Goal: Task Accomplishment & Management: Manage account settings

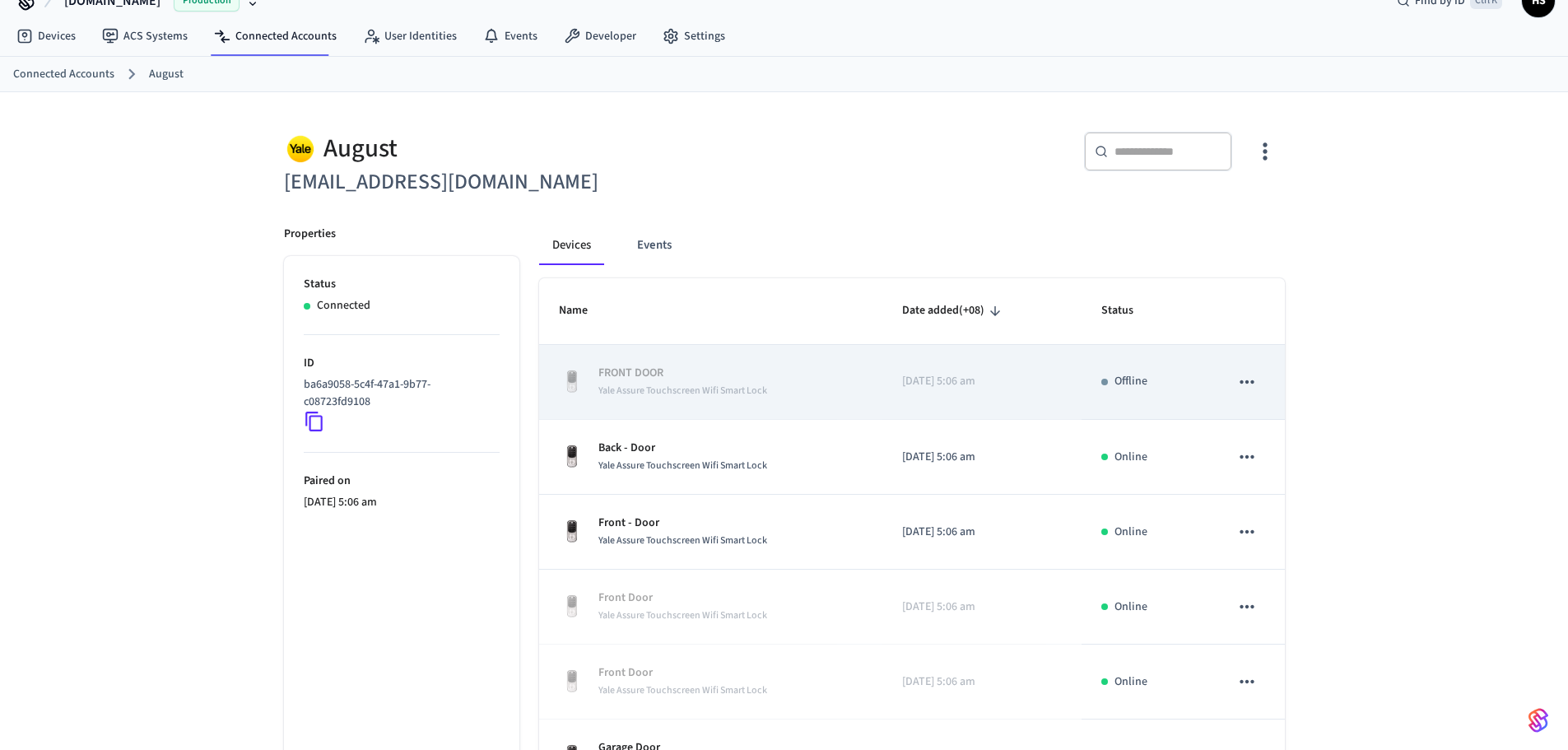
scroll to position [82, 0]
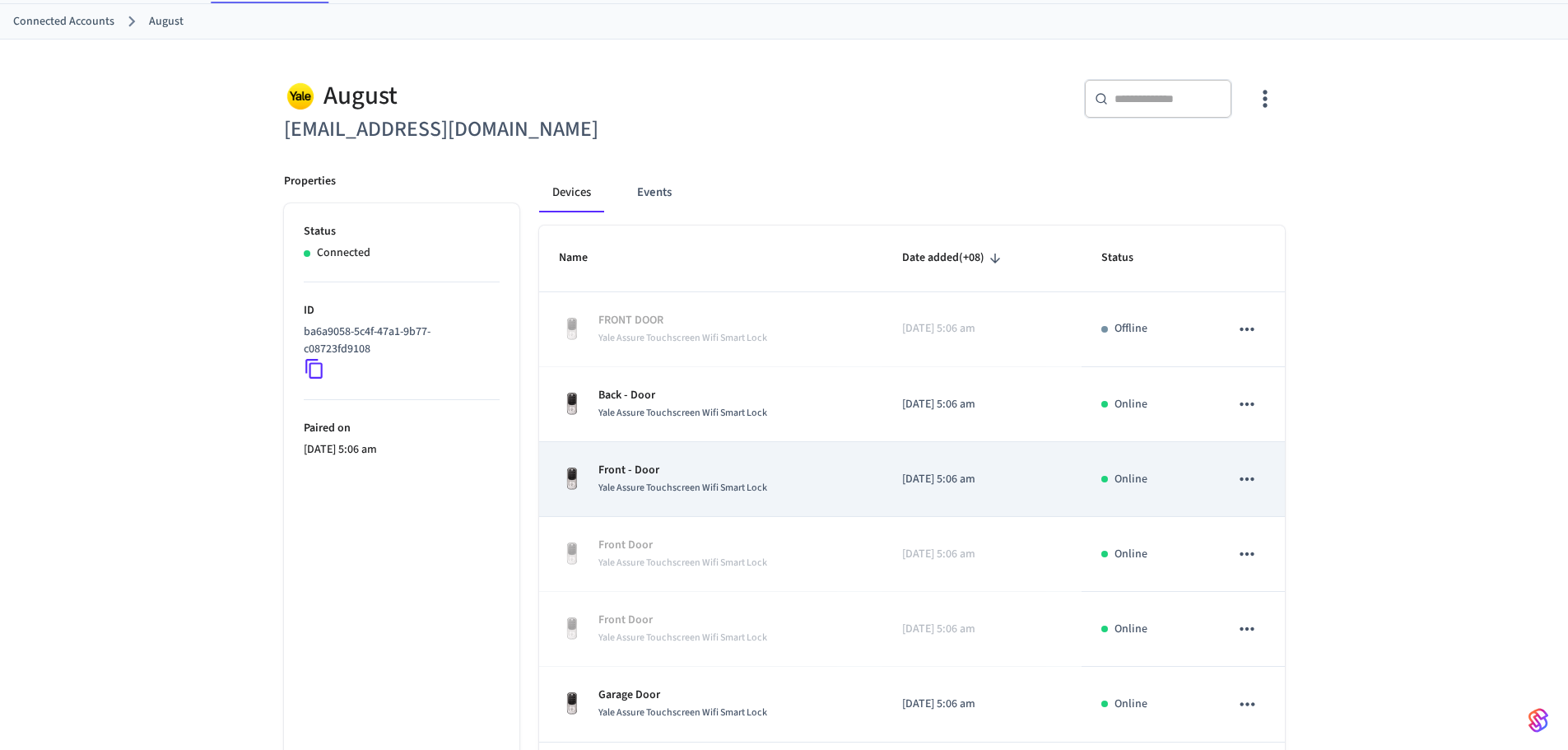
click at [816, 456] on td "Front - Door Yale Assure Touchscreen Wifi Smart Lock" at bounding box center [711, 479] width 344 height 75
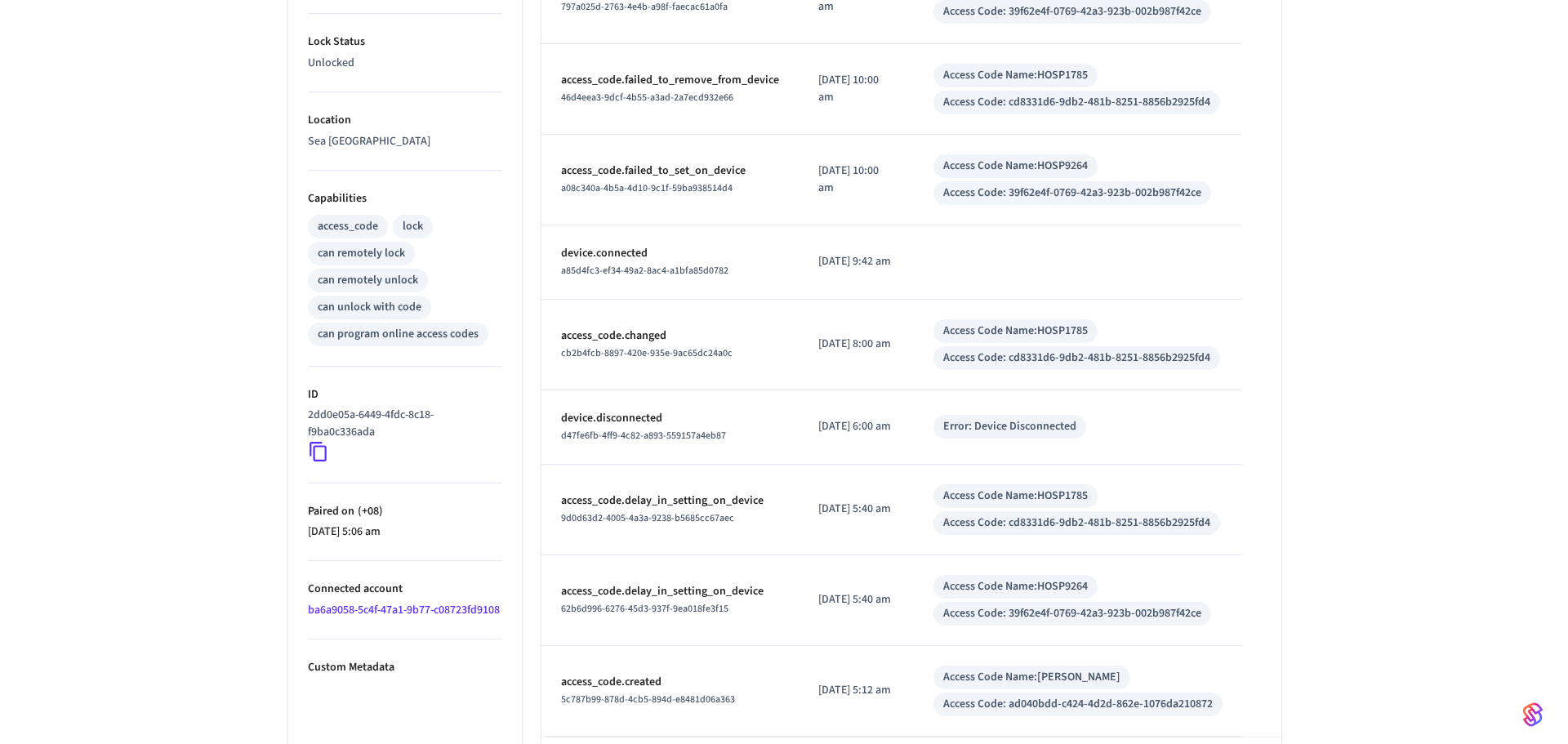
scroll to position [565, 0]
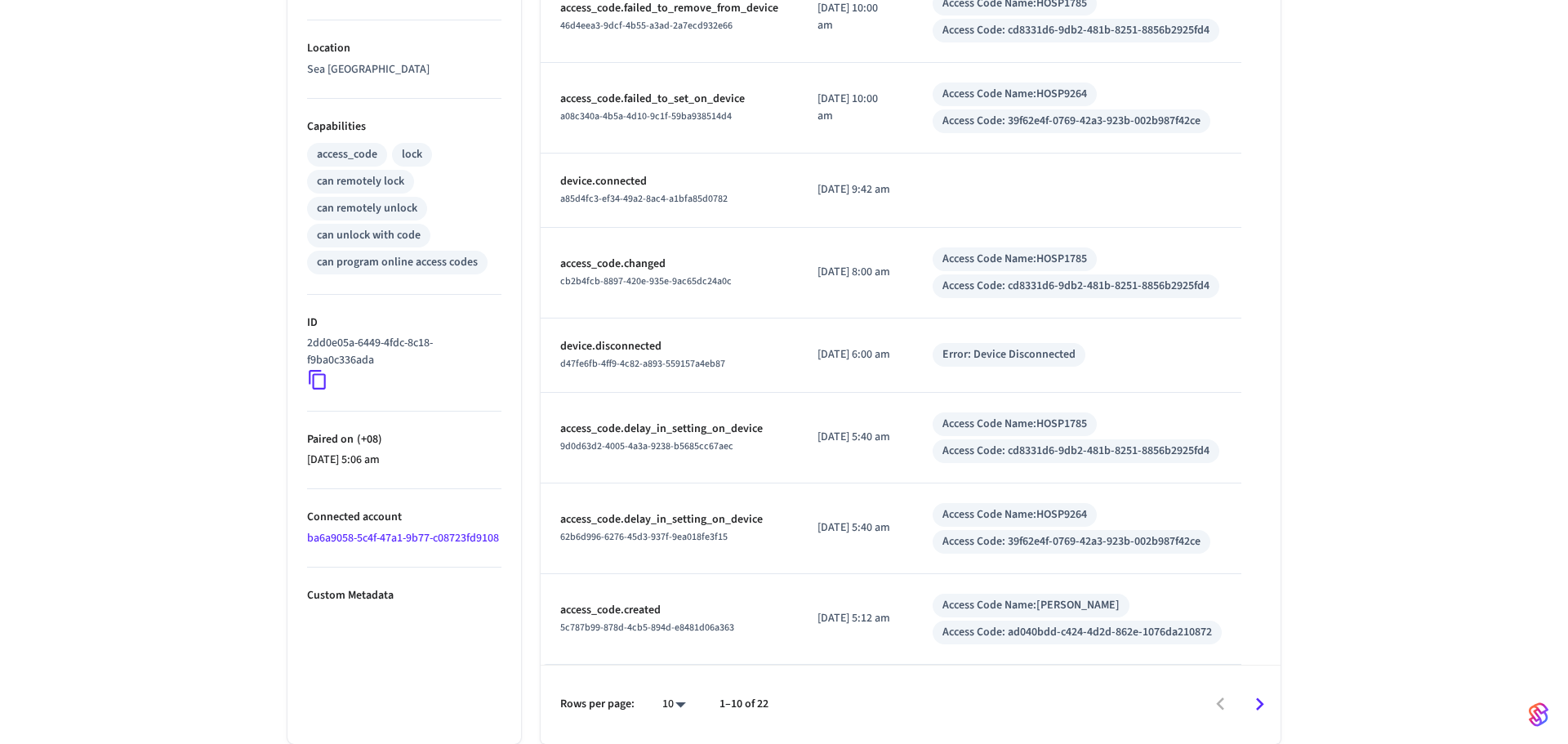
click at [659, 707] on body "Hospitable.com Production Find by ID Ctrl K HS Devices ACS Systems Connected Ac…" at bounding box center [784, 89] width 1568 height 1309
click at [667, 692] on li "100" at bounding box center [661, 696] width 44 height 44
type input "***"
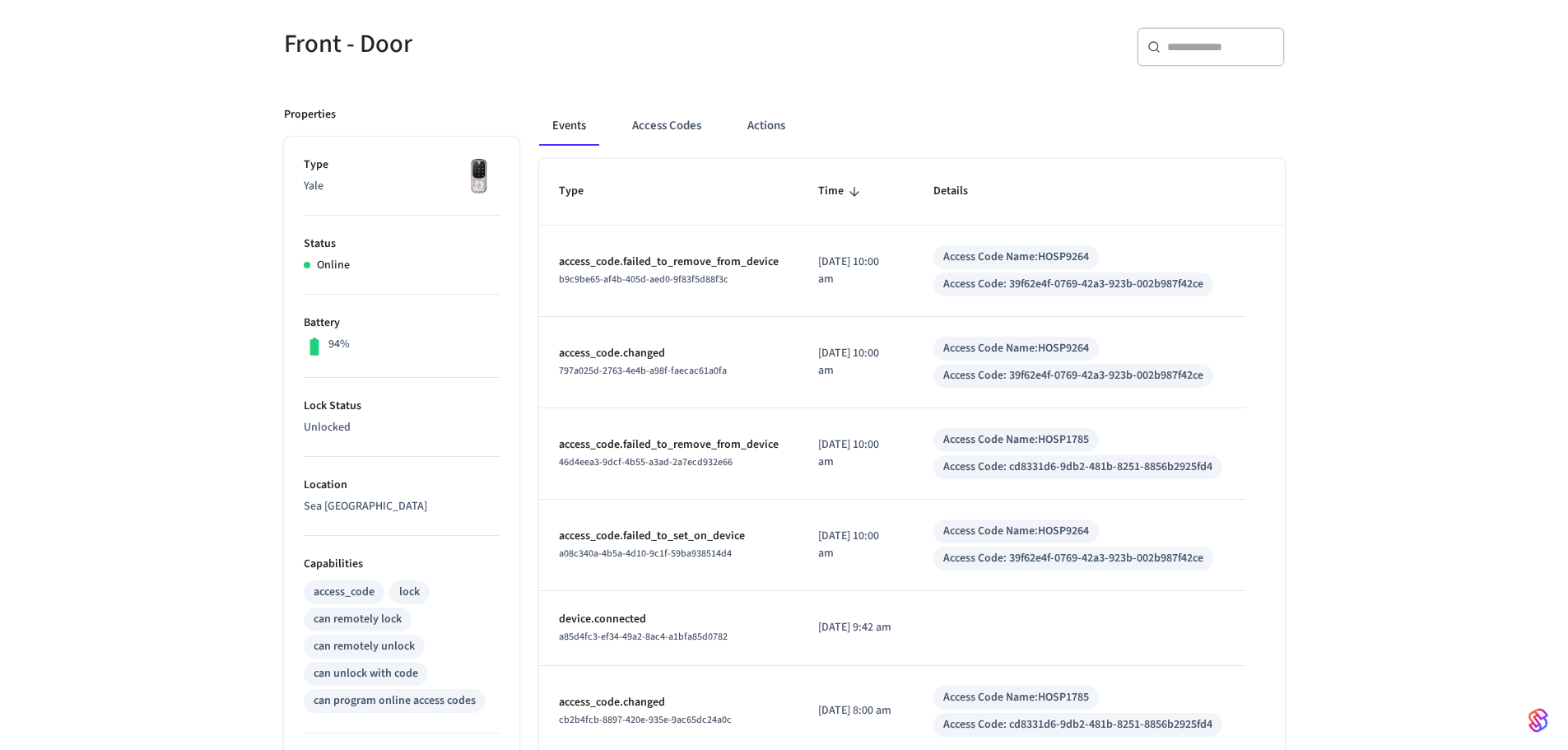
scroll to position [136, 0]
click at [700, 128] on button "Access Codes" at bounding box center [666, 125] width 95 height 40
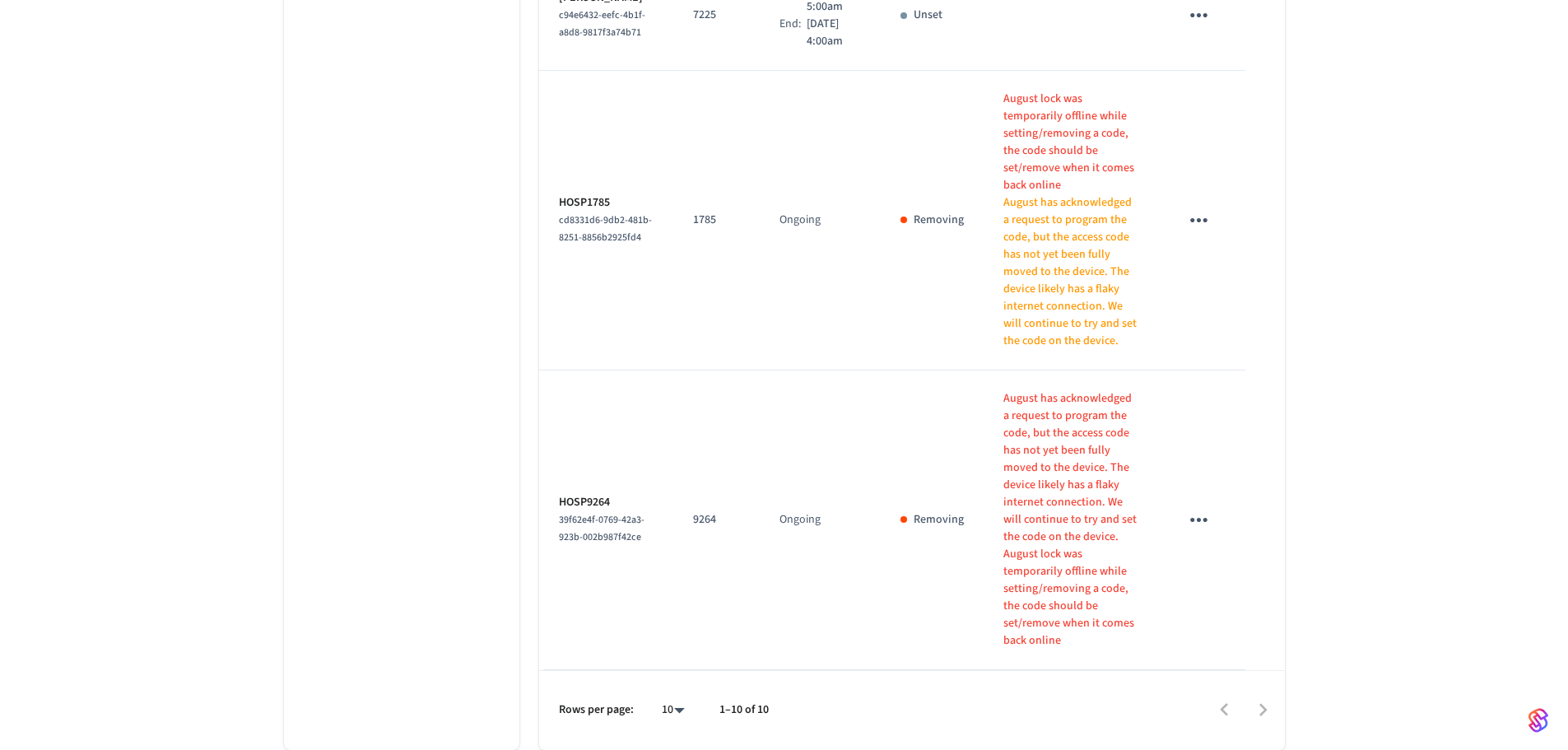
scroll to position [1397, 0]
click at [1211, 233] on icon "sticky table" at bounding box center [1199, 220] width 26 height 26
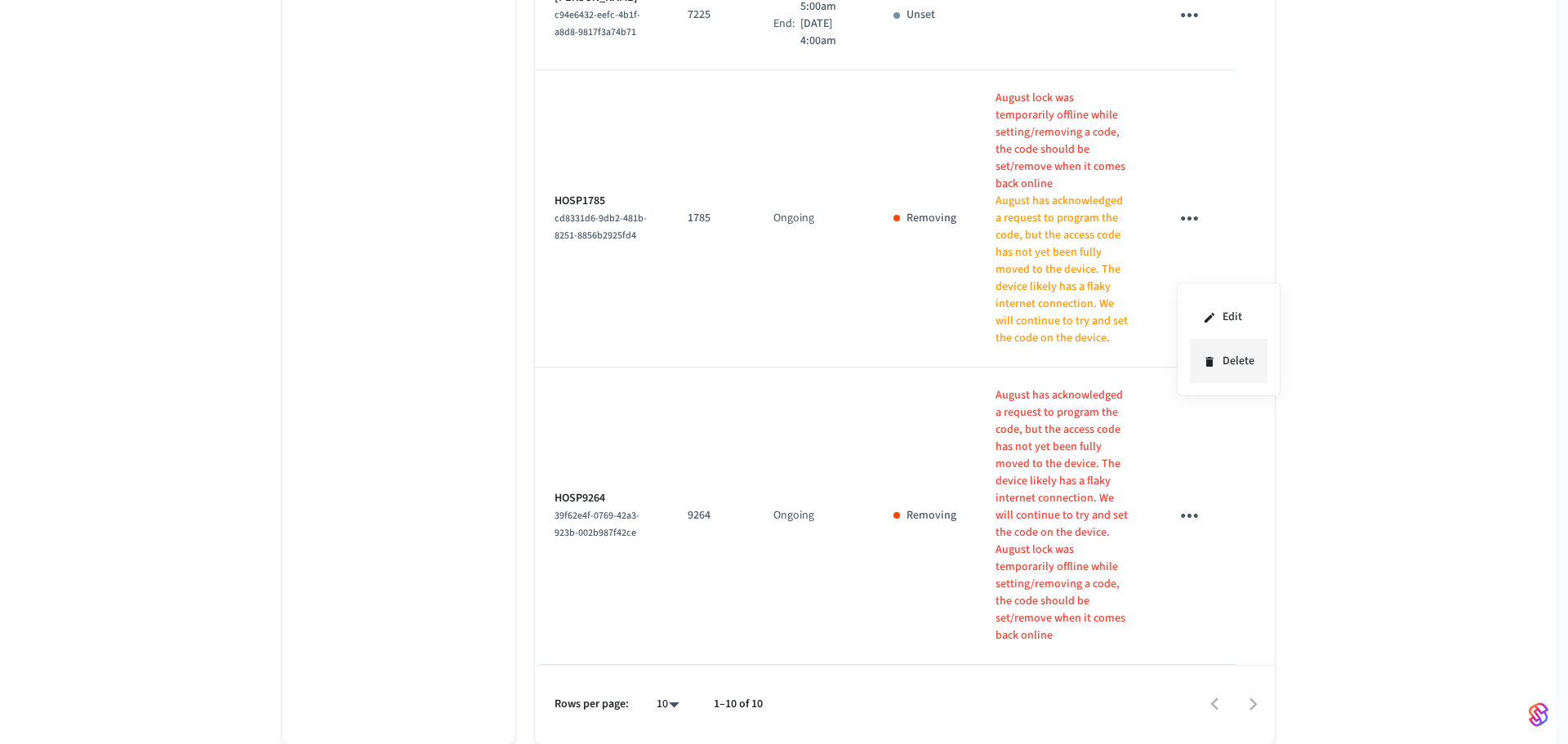
click at [1245, 362] on li "Delete" at bounding box center [1229, 361] width 77 height 44
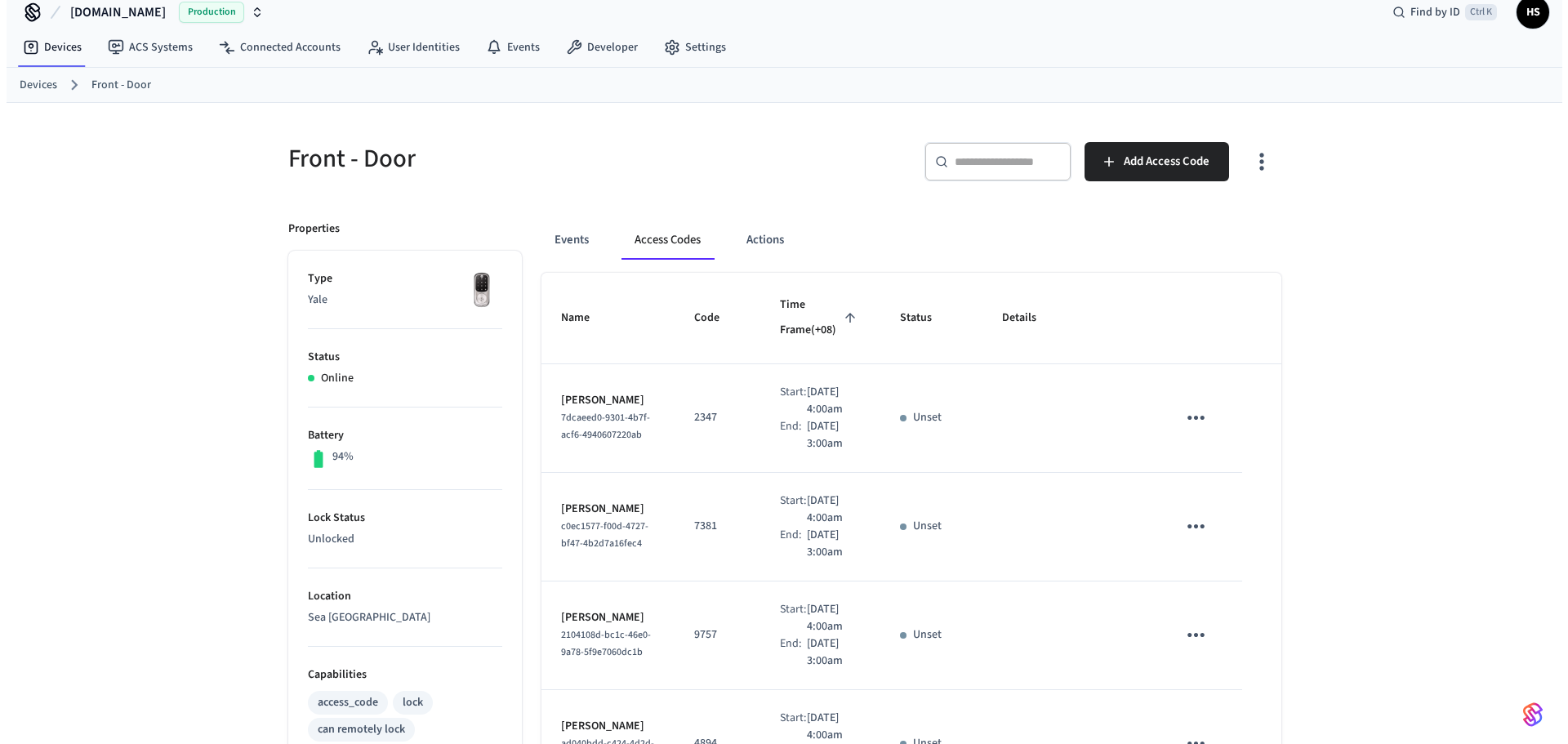
scroll to position [0, 0]
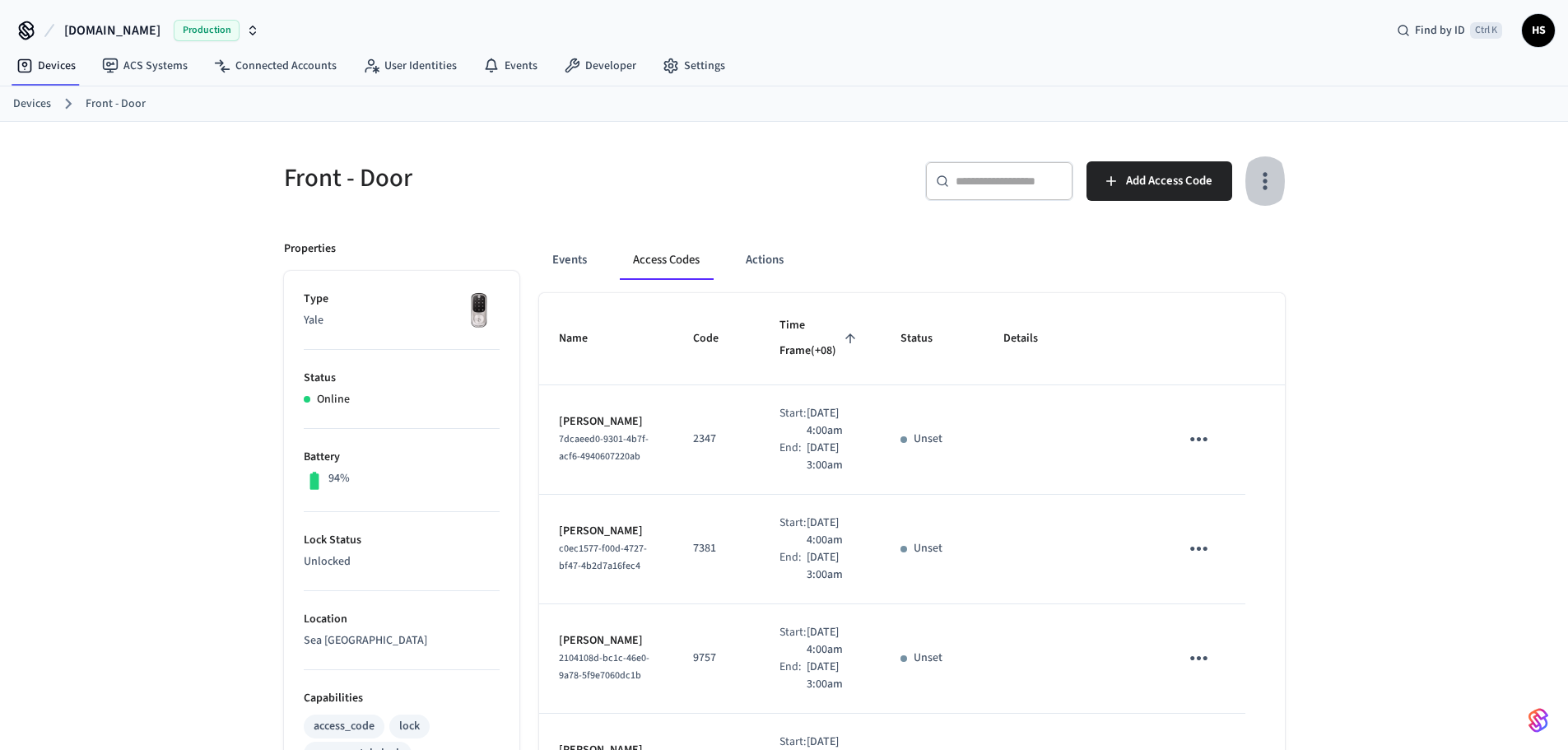
click at [1258, 200] on button "button" at bounding box center [1264, 181] width 39 height 66
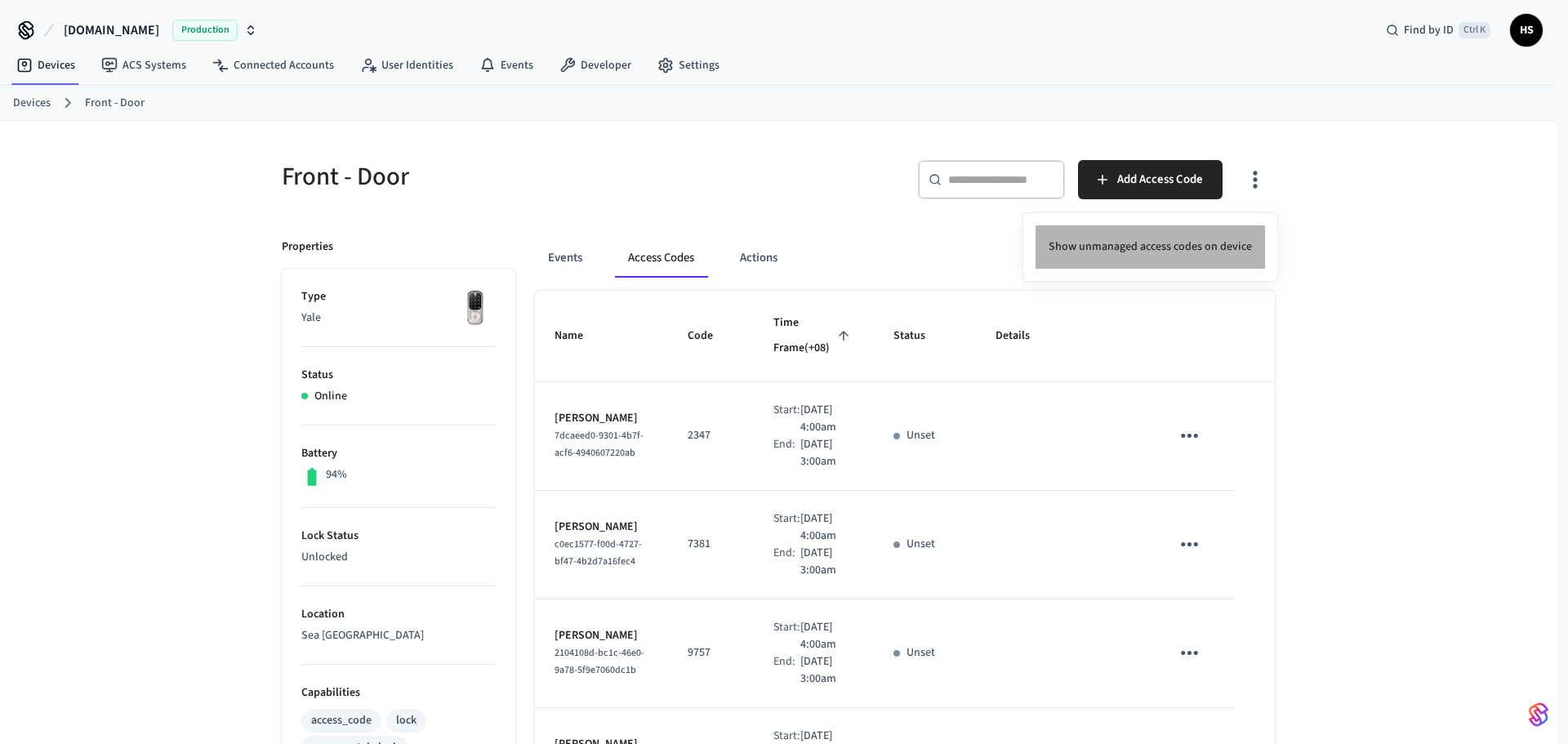
click at [1188, 247] on li "Show unmanaged access codes on device" at bounding box center [1150, 247] width 229 height 44
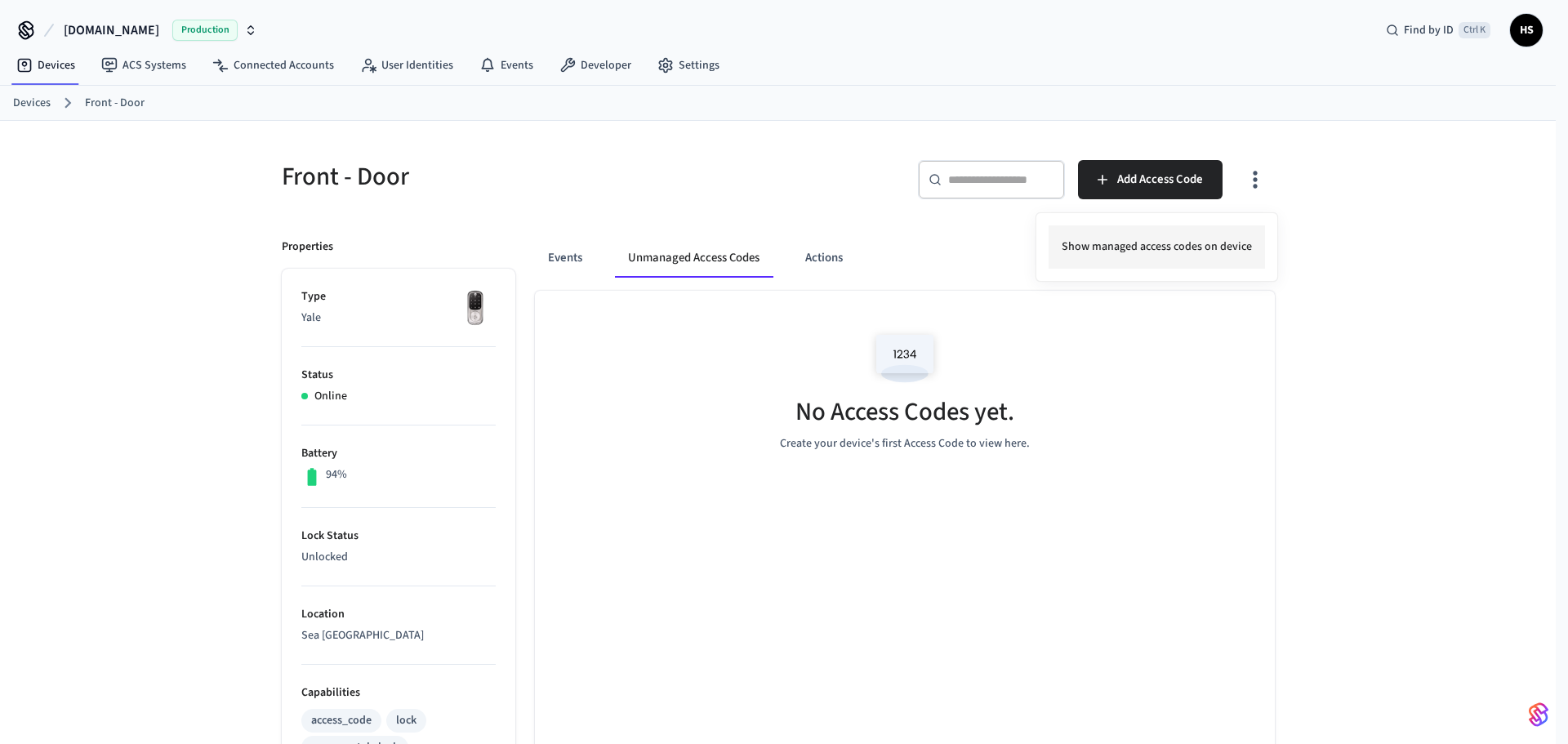
click at [1106, 257] on li "Show managed access codes on device" at bounding box center [1157, 247] width 216 height 44
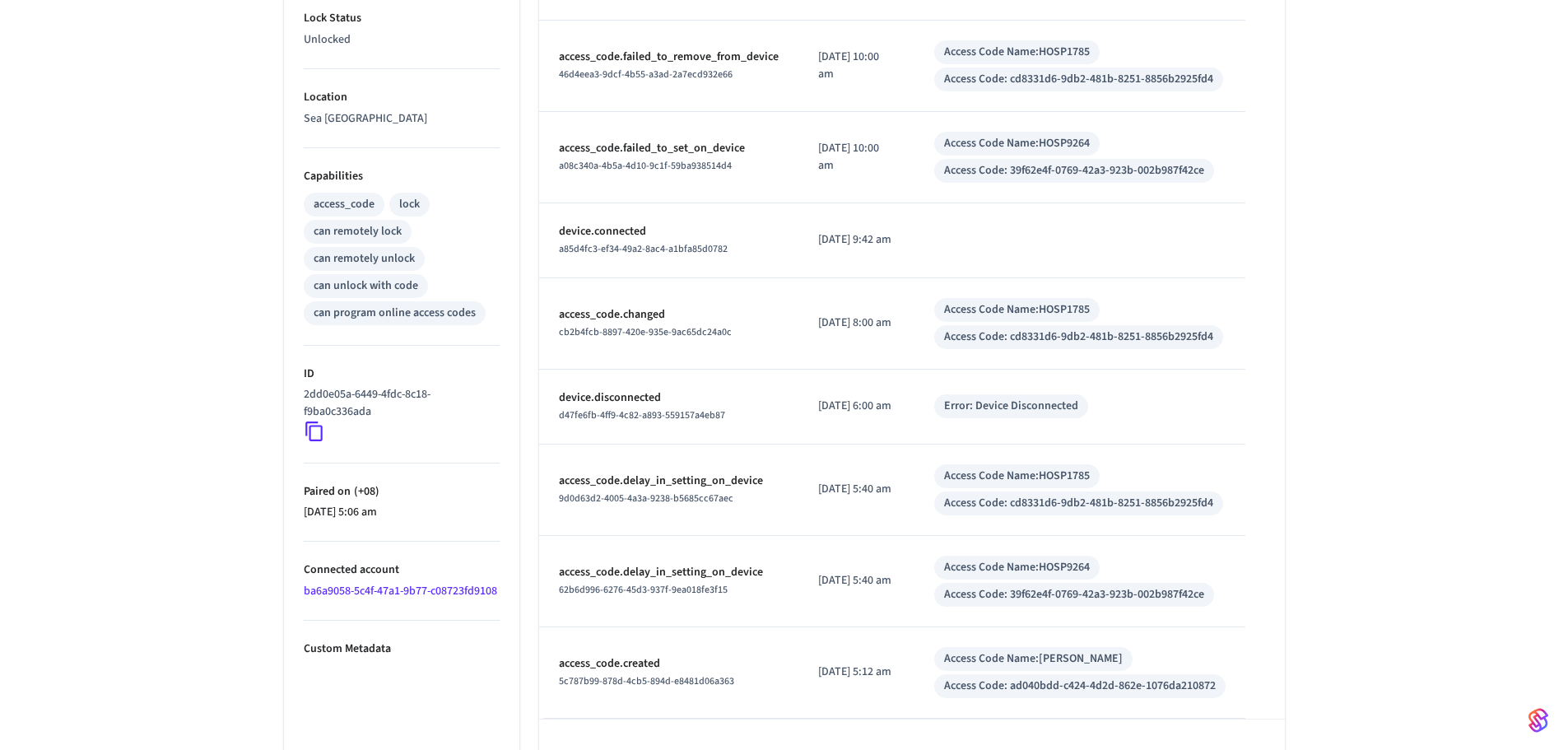
scroll to position [570, 0]
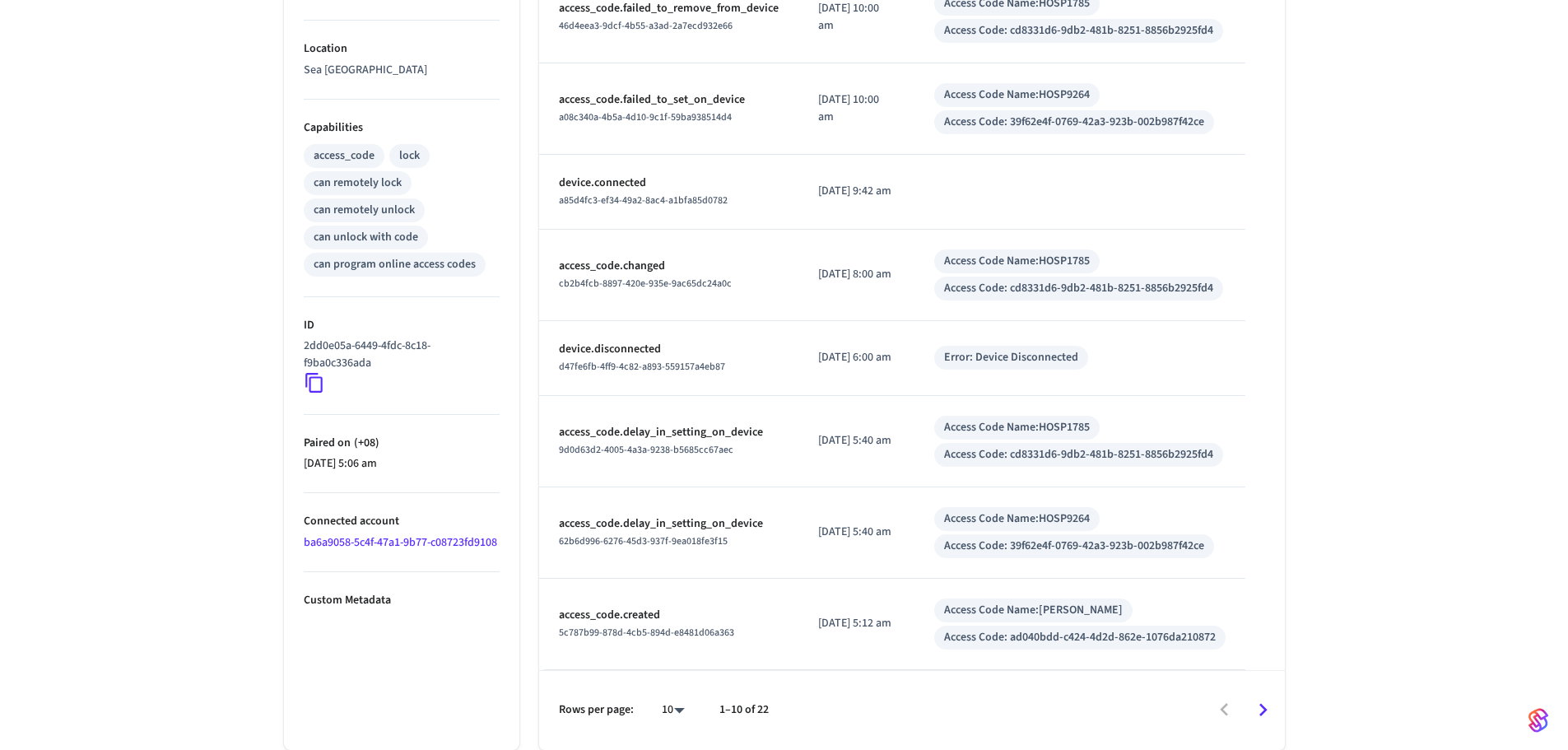
click at [347, 551] on link "ba6a9058-5c4f-47a1-9b77-c08723fd9108" at bounding box center [400, 542] width 193 height 16
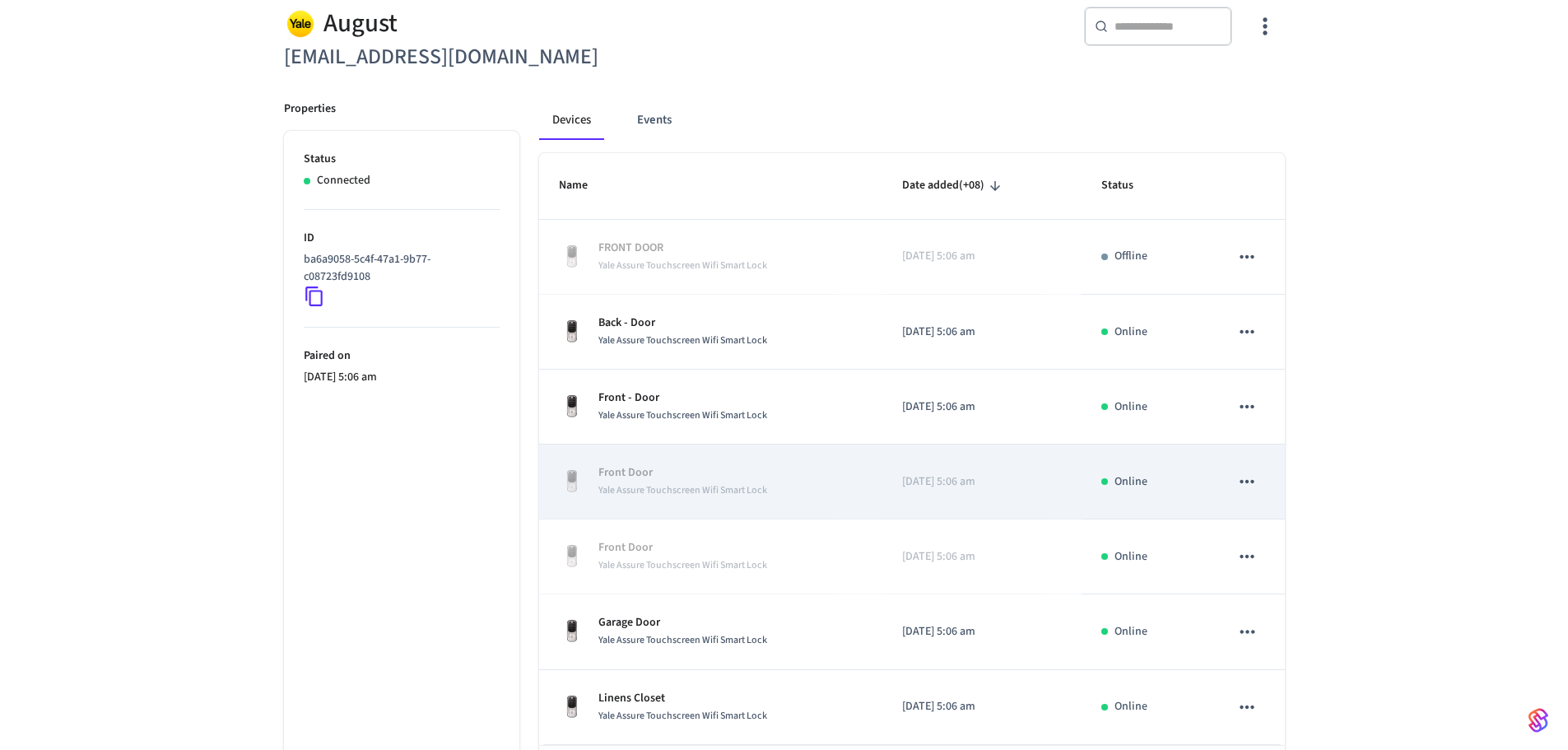
scroll to position [165, 0]
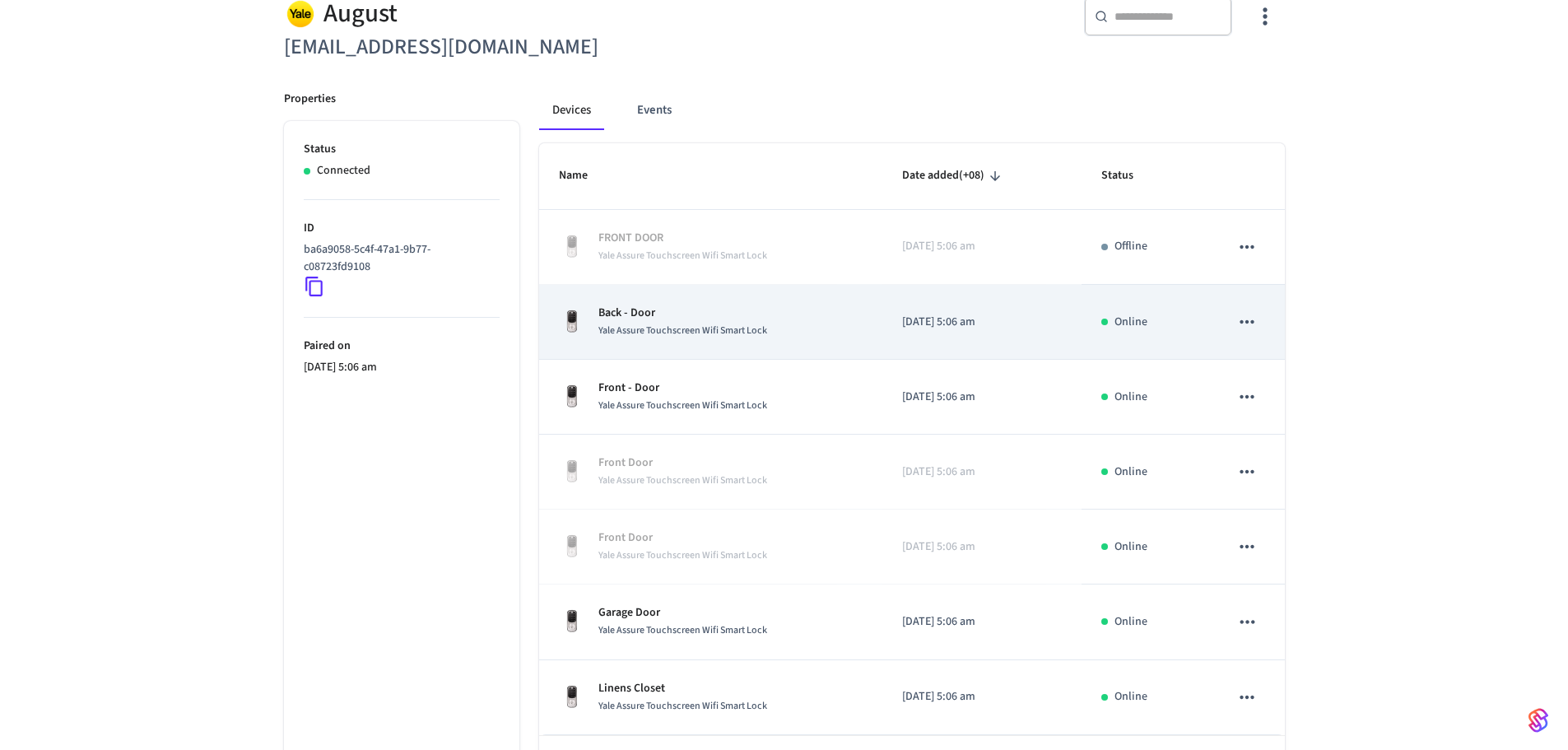
click at [825, 337] on div "Back - Door Yale Assure Touchscreen Wifi Smart Lock" at bounding box center [711, 322] width 305 height 35
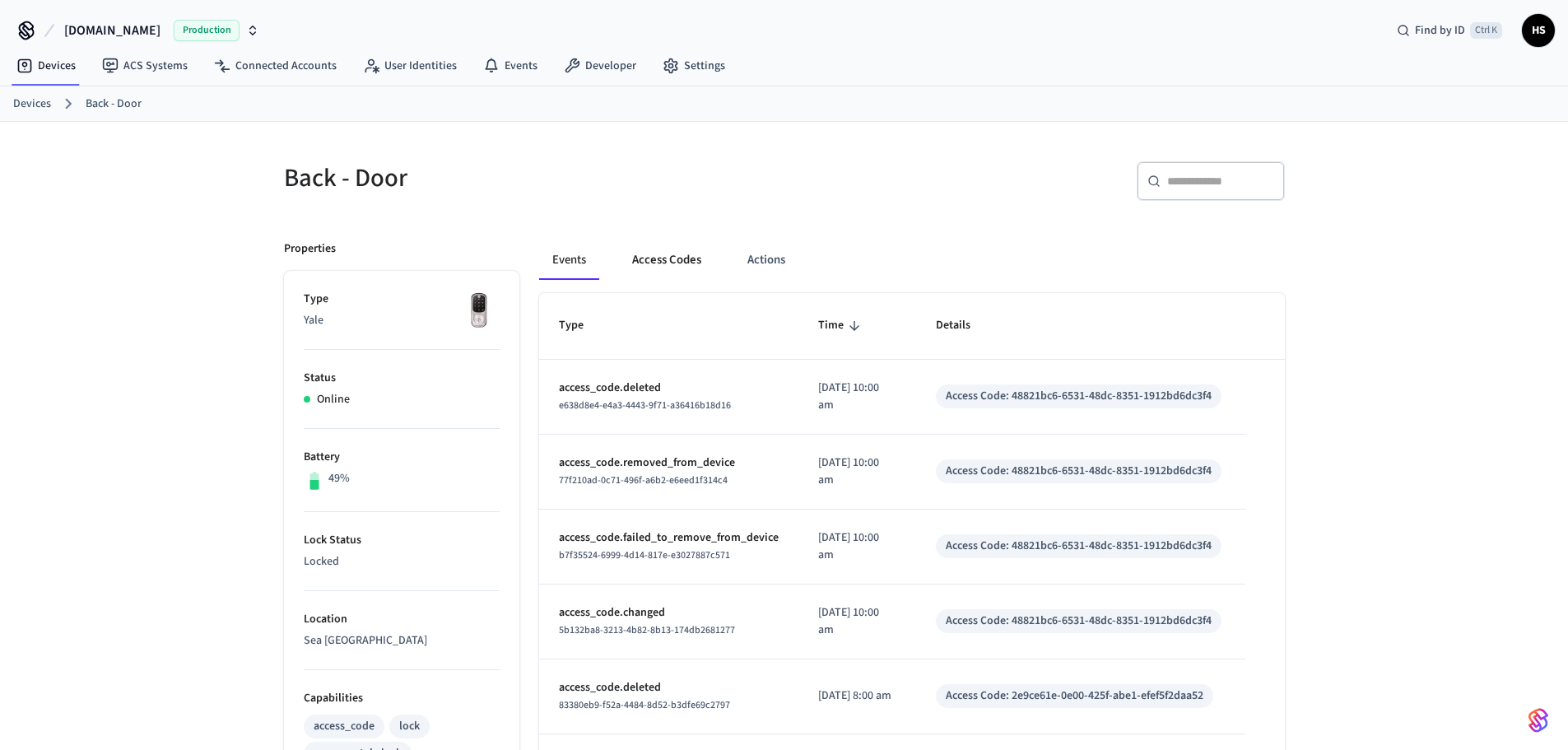
click at [671, 248] on button "Access Codes" at bounding box center [666, 260] width 95 height 40
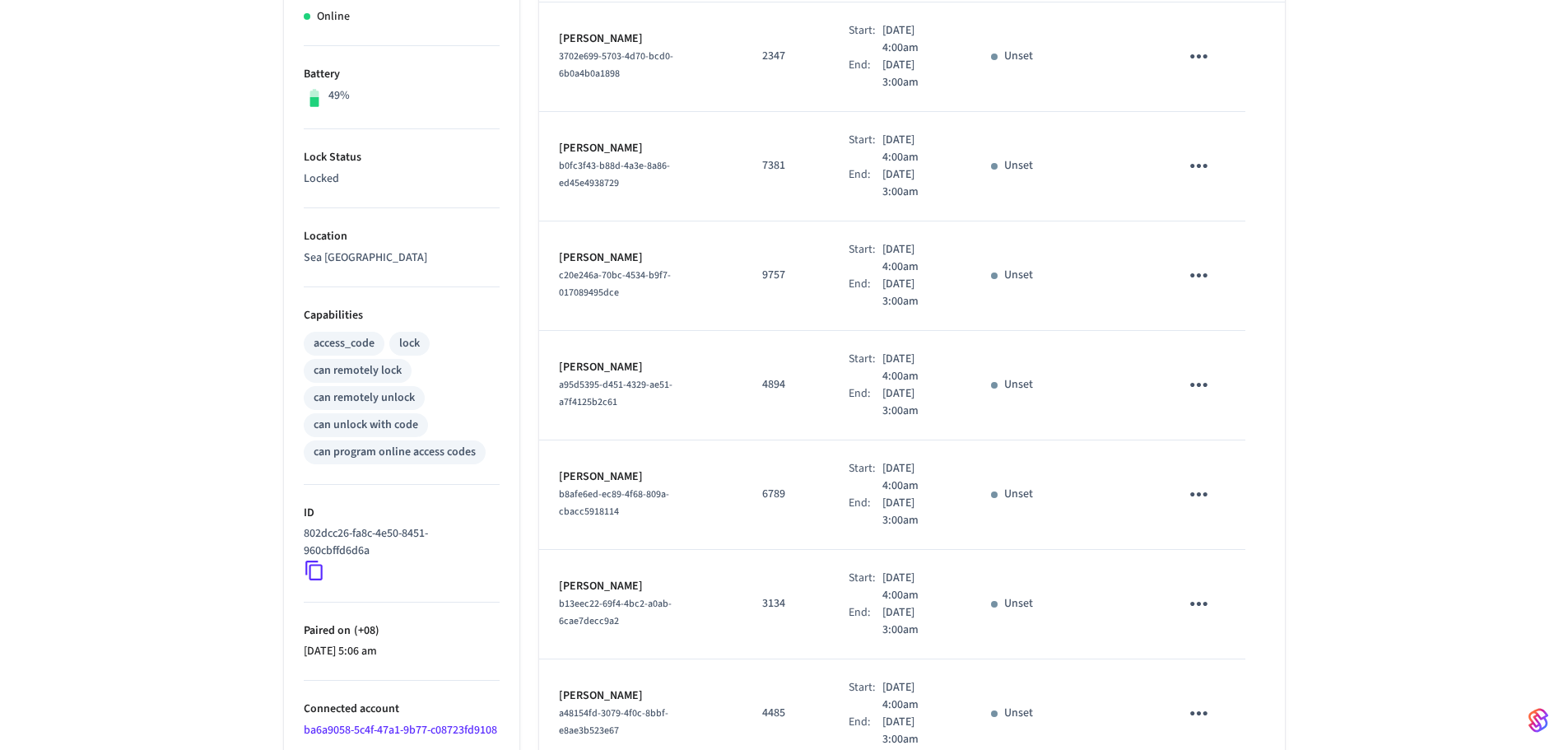
scroll to position [565, 0]
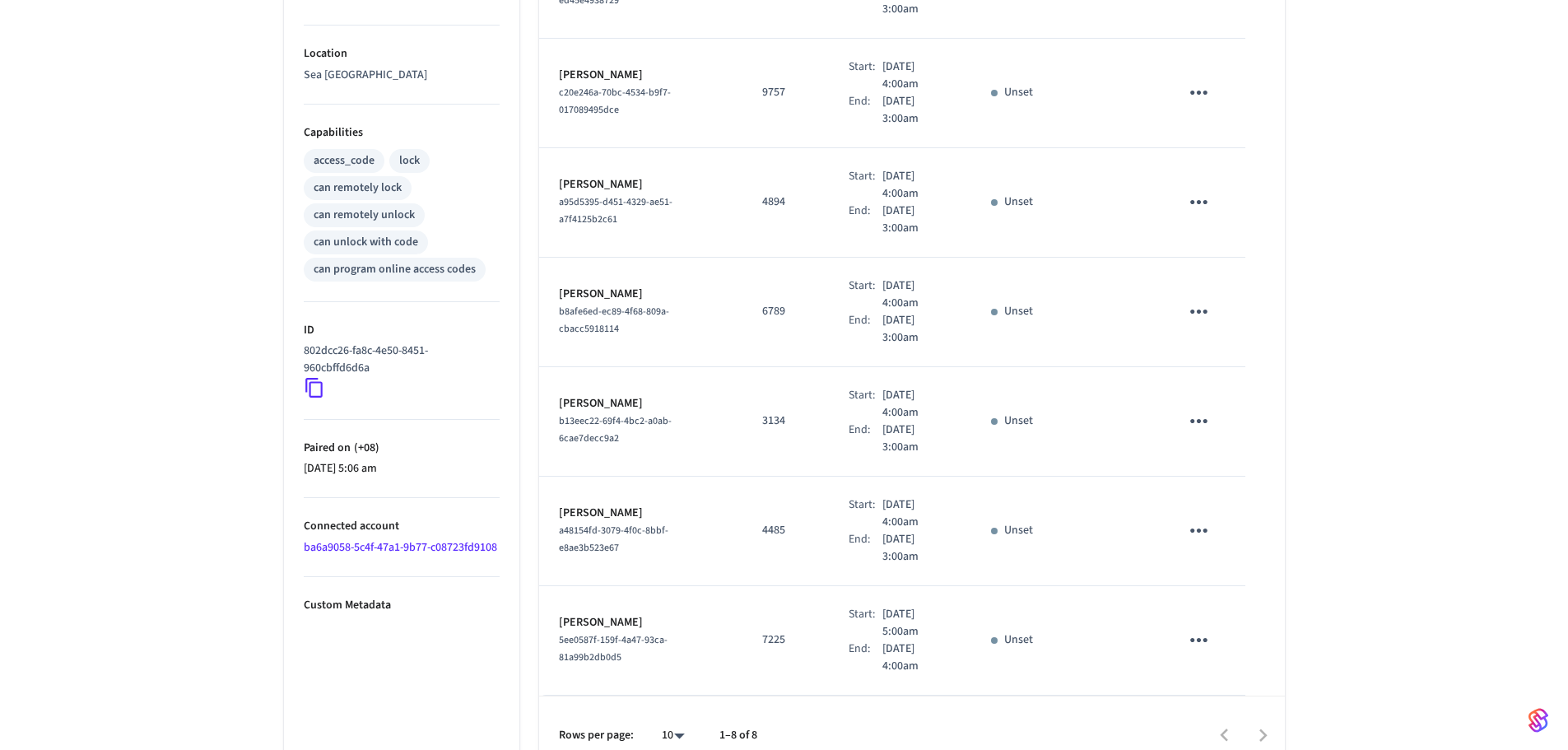
click at [370, 545] on link "ba6a9058-5c4f-47a1-9b77-c08723fd9108" at bounding box center [400, 547] width 193 height 16
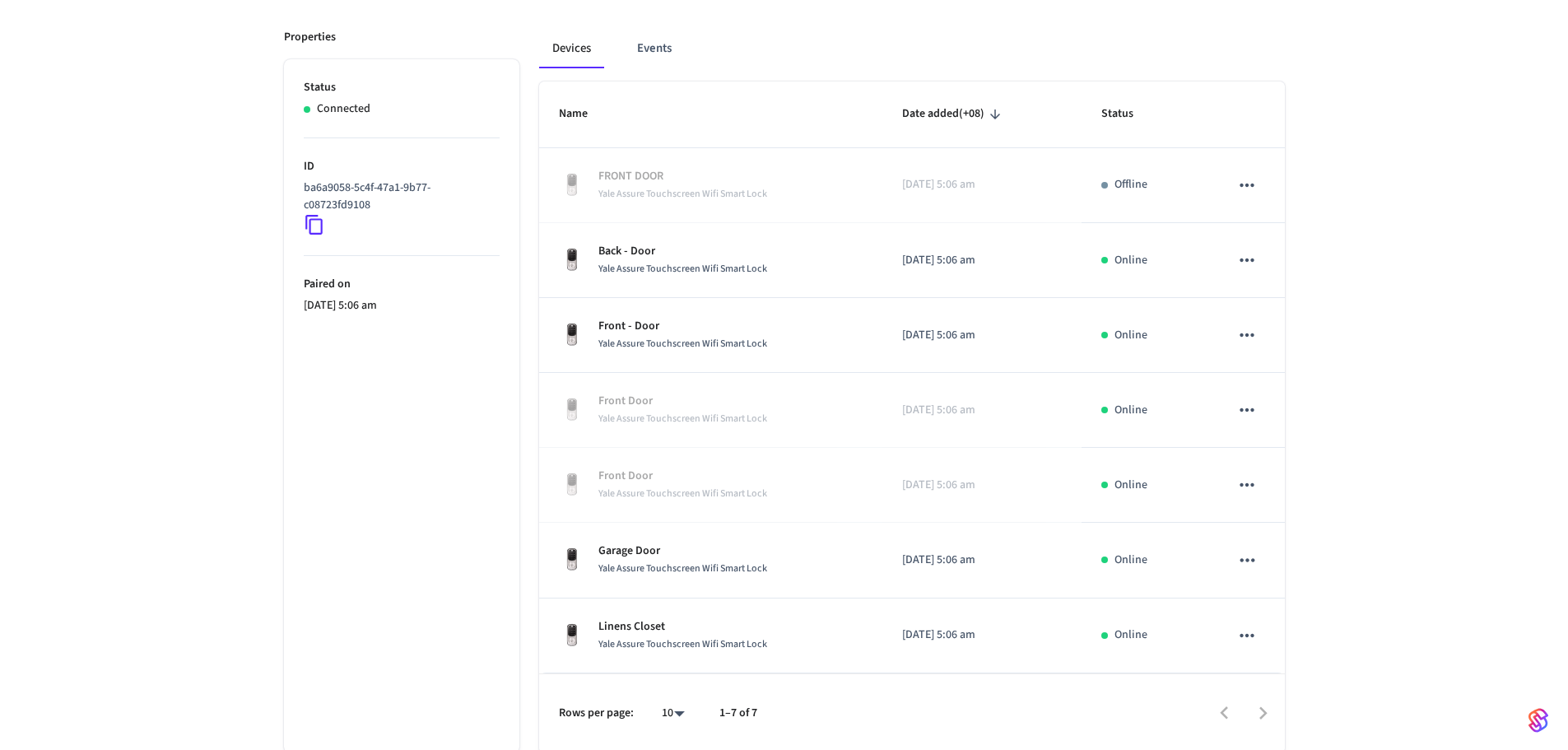
scroll to position [230, 0]
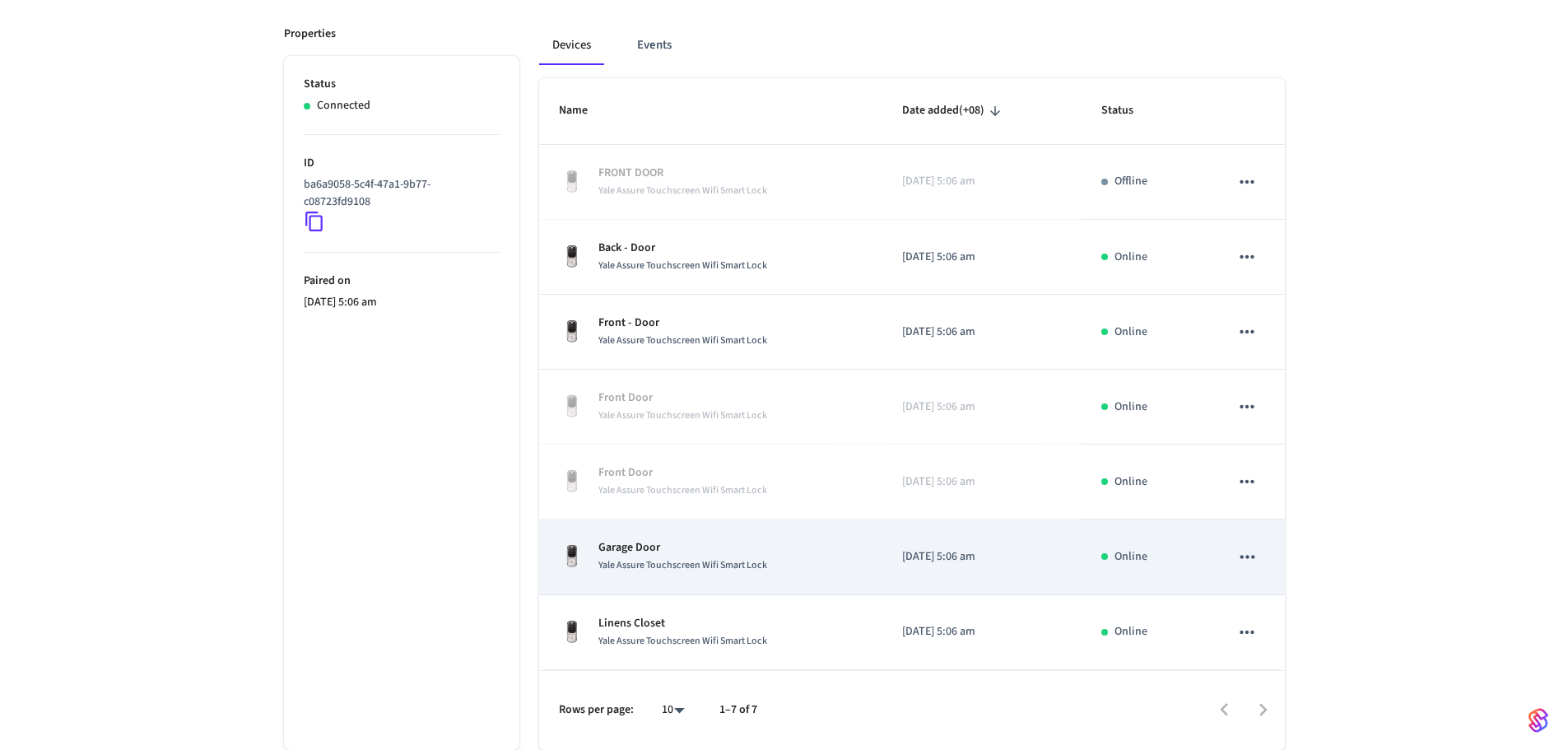
click at [793, 565] on div "Garage Door Yale Assure Touchscreen Wifi Smart Lock" at bounding box center [711, 556] width 305 height 35
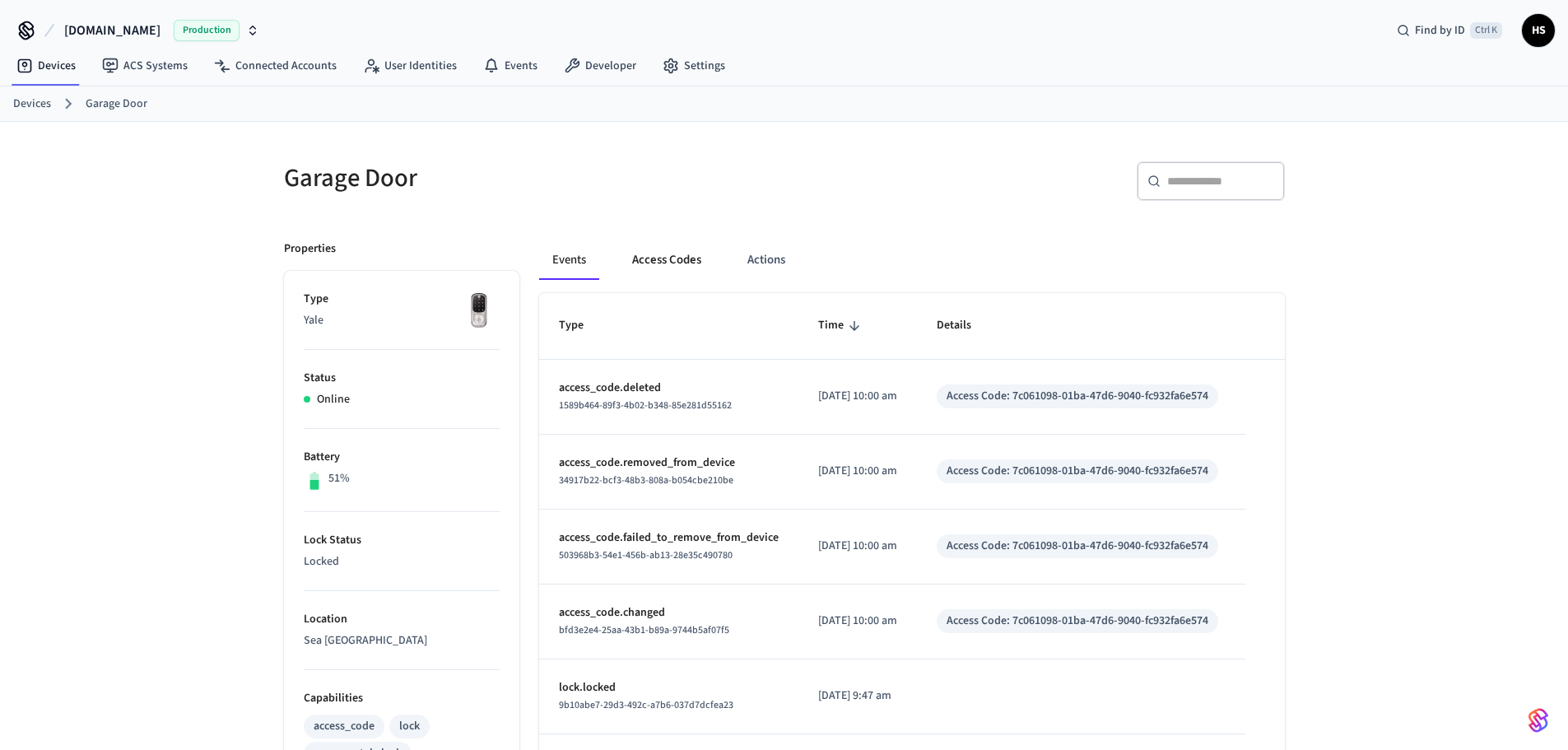
click at [681, 246] on button "Access Codes" at bounding box center [666, 260] width 95 height 40
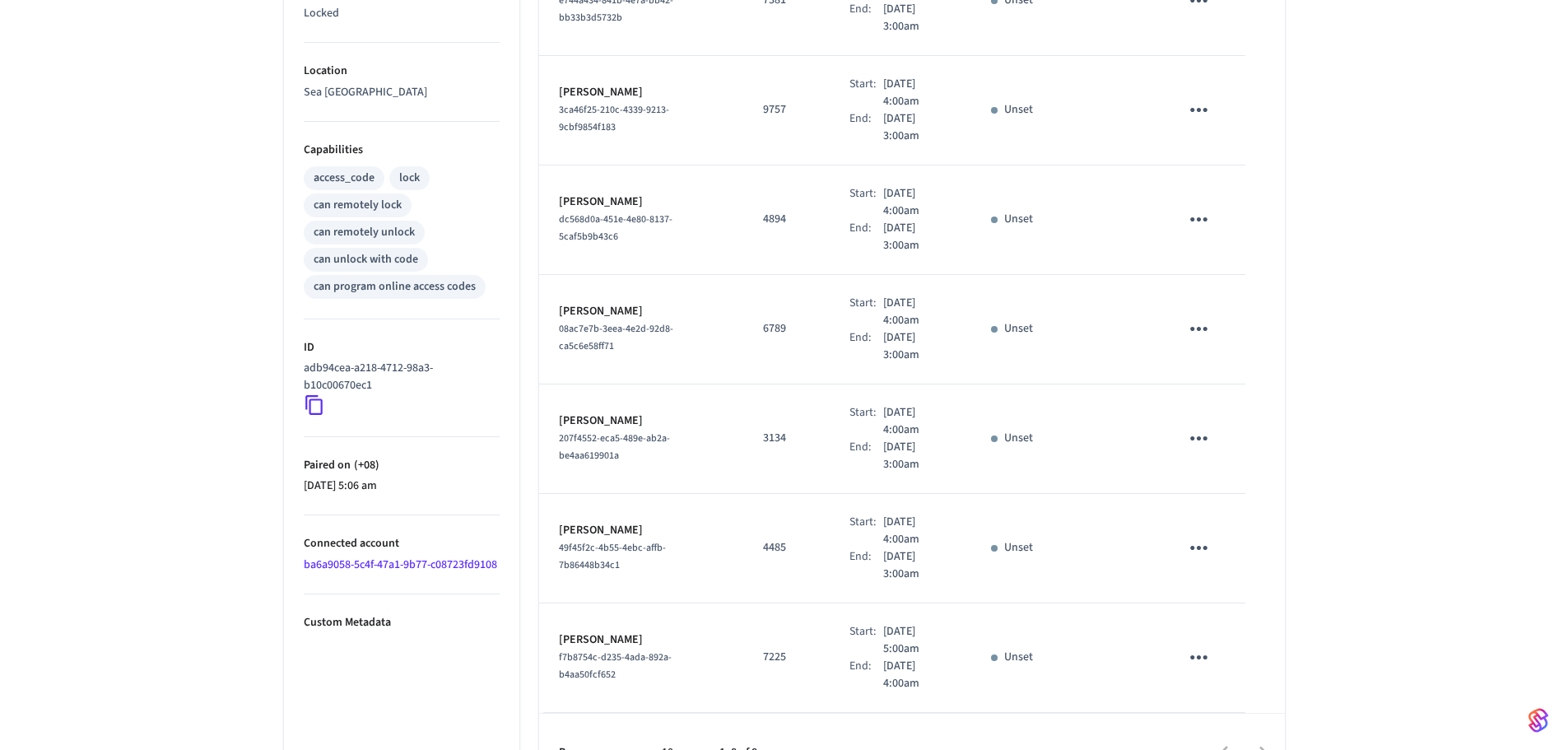
scroll to position [565, 0]
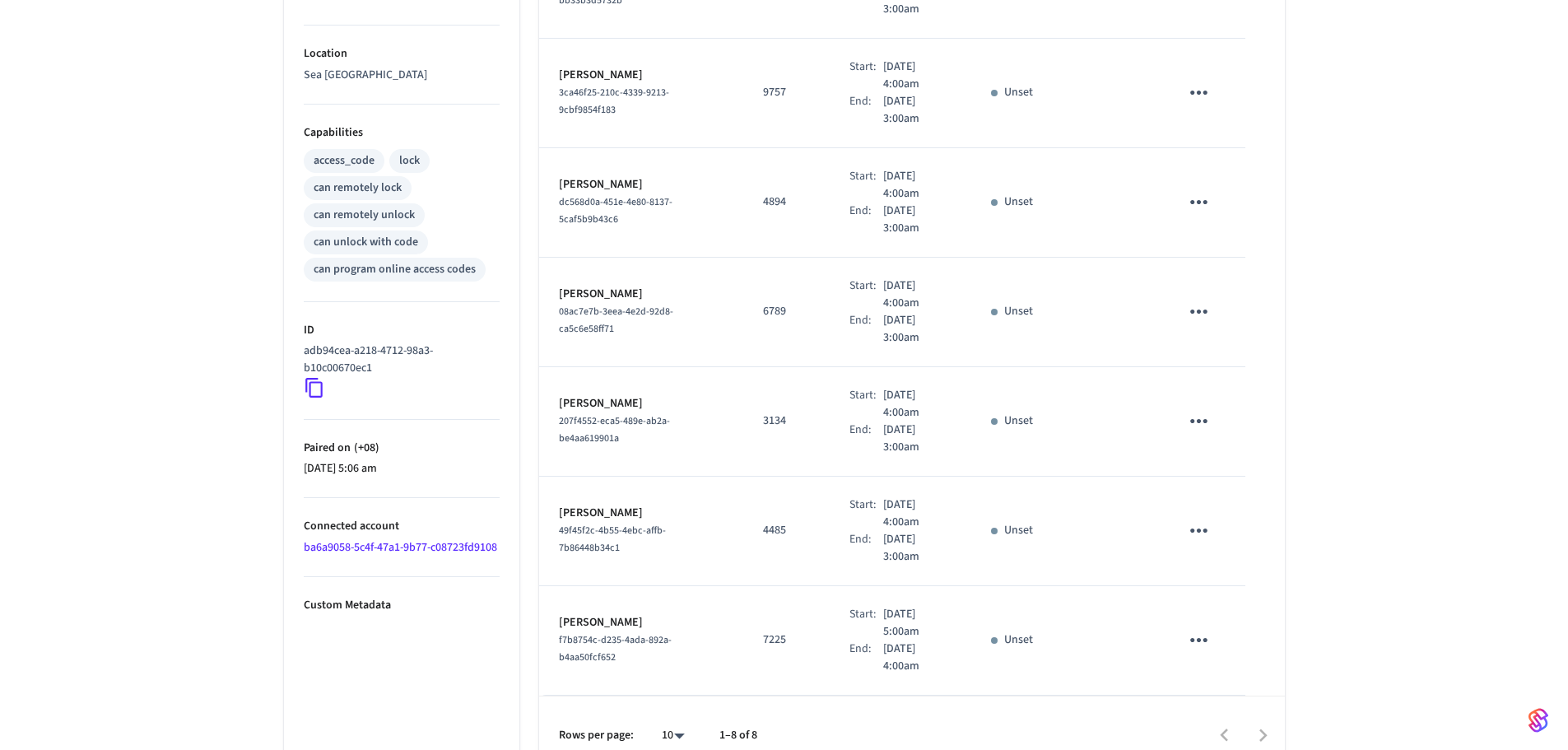
click at [362, 614] on p "Custom Metadata" at bounding box center [402, 605] width 196 height 17
click at [352, 556] on link "ba6a9058-5c4f-47a1-9b77-c08723fd9108" at bounding box center [400, 547] width 193 height 16
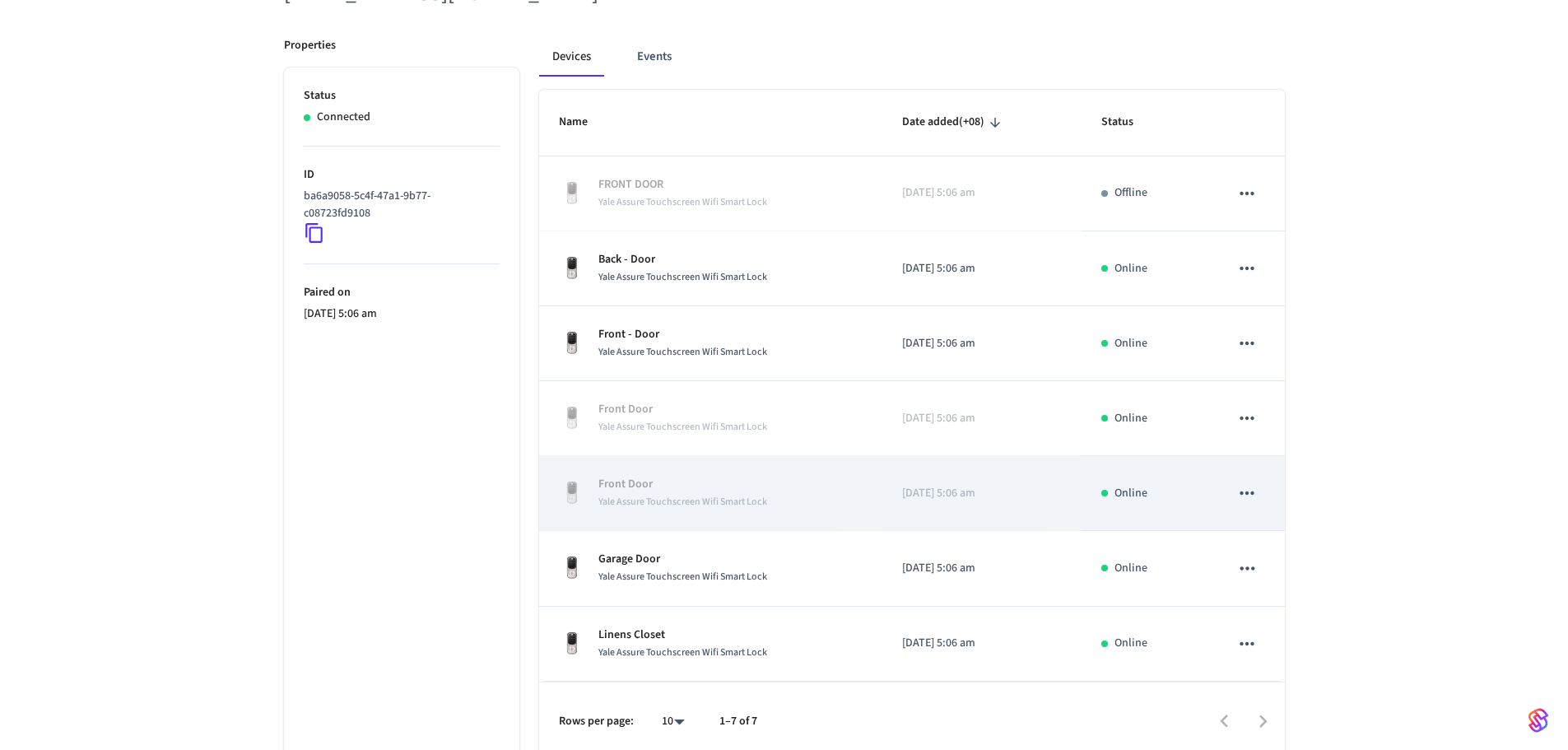
scroll to position [230, 0]
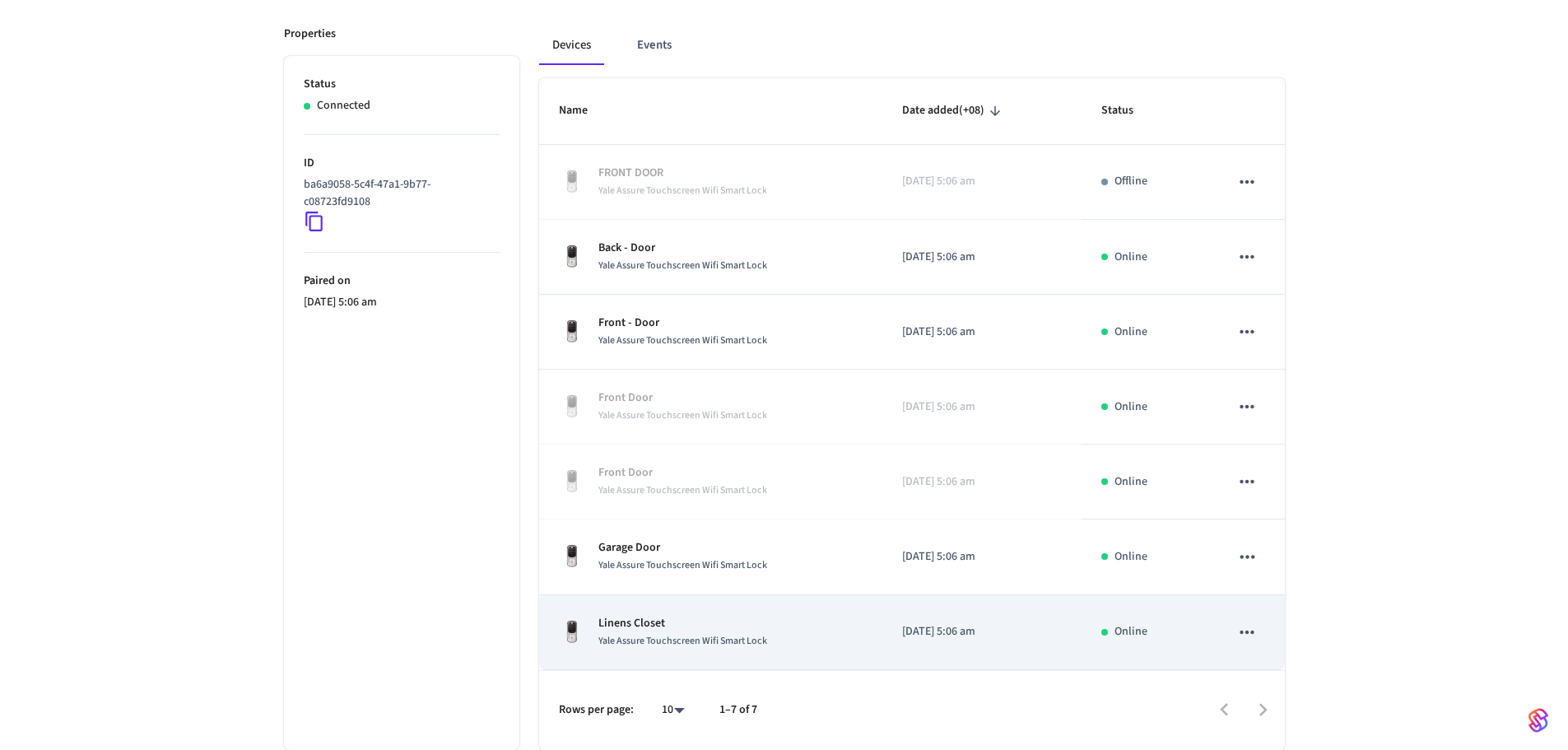
click at [737, 628] on p "Linens Closet" at bounding box center [682, 623] width 169 height 17
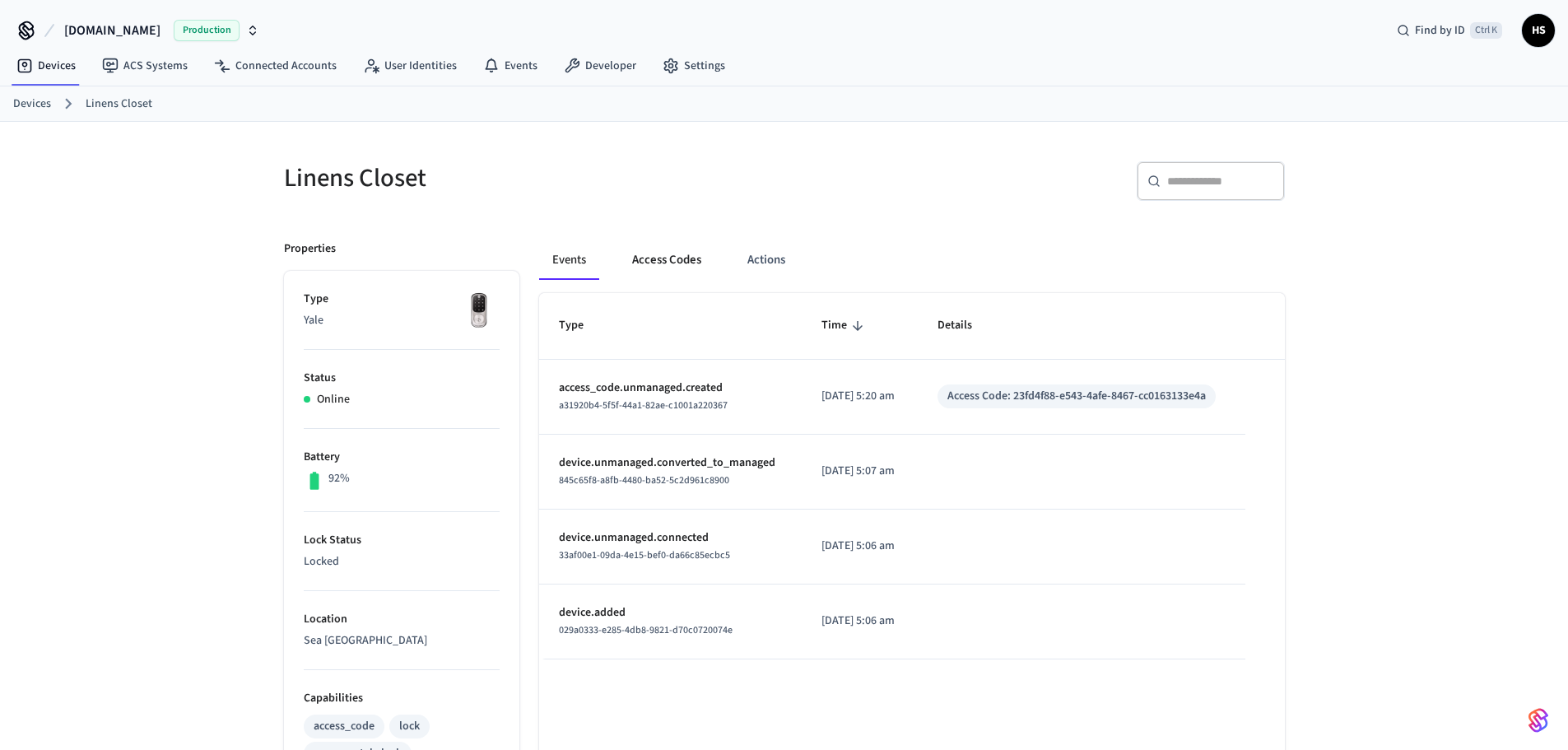
click at [664, 260] on button "Access Codes" at bounding box center [666, 260] width 95 height 40
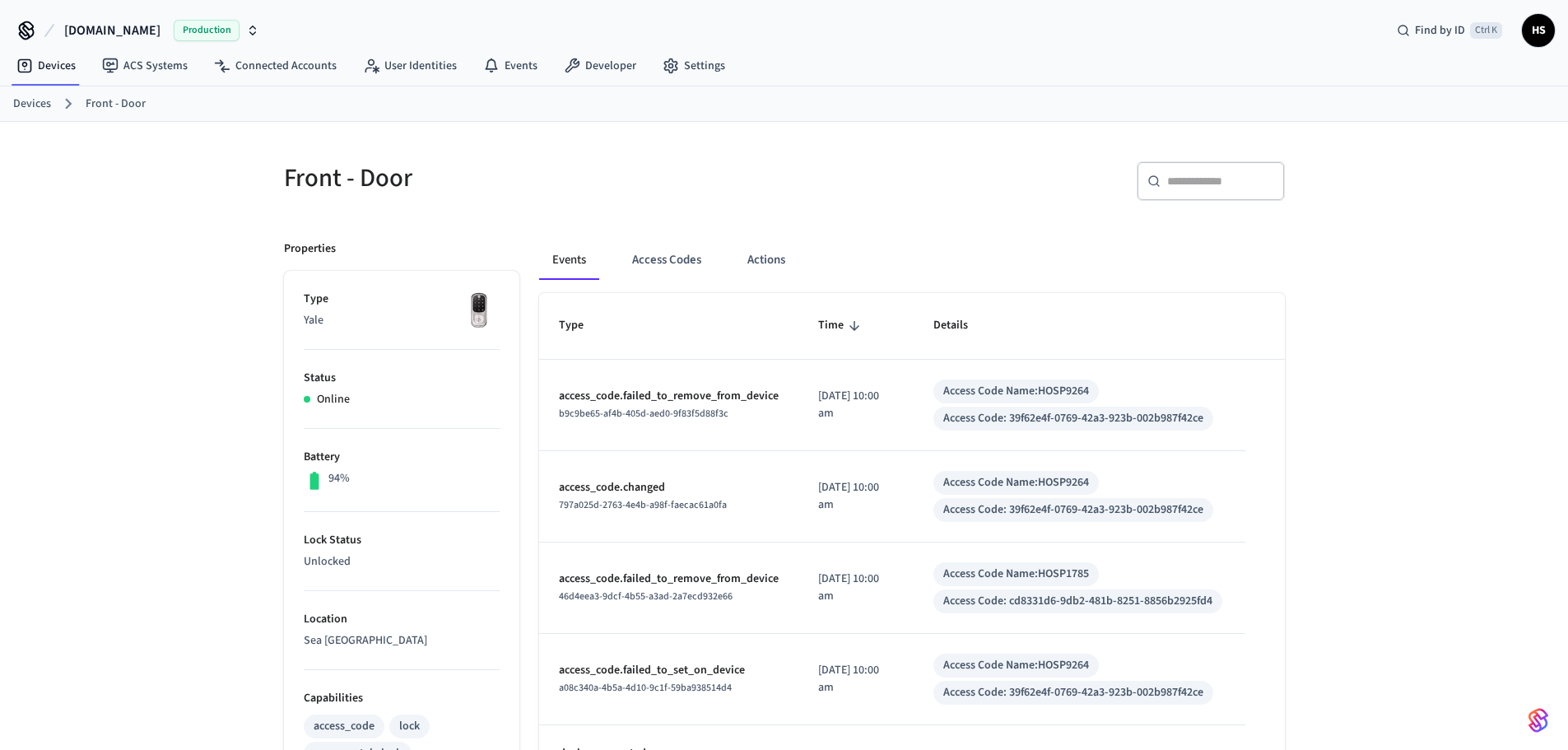
scroll to position [823, 0]
